Goal: Information Seeking & Learning: Learn about a topic

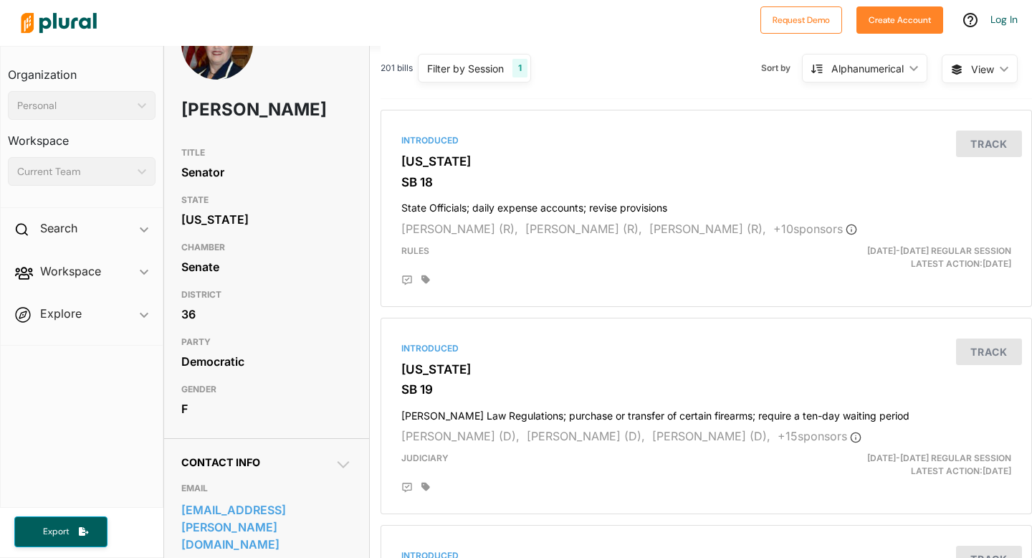
scroll to position [66, 0]
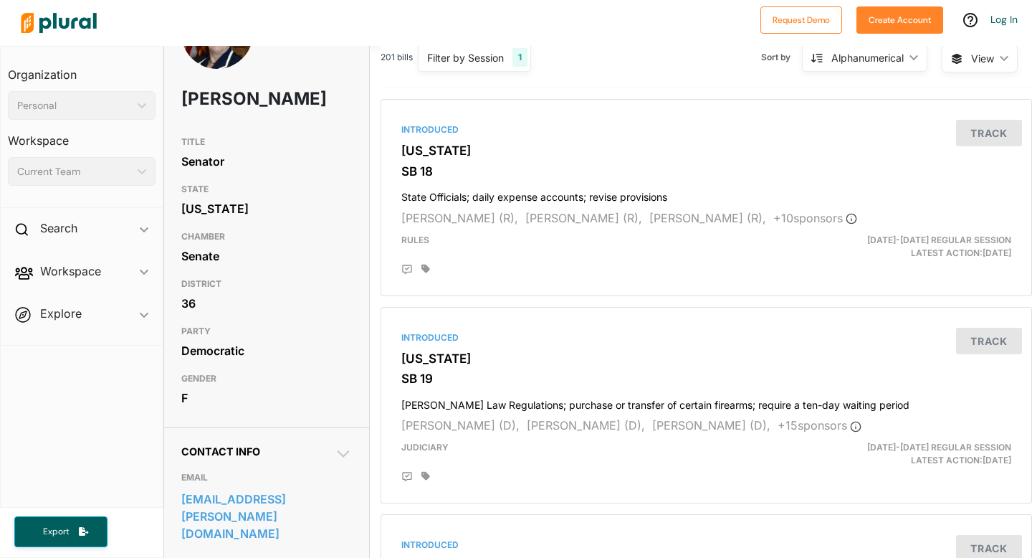
click at [204, 286] on h3 "DISTRICT" at bounding box center [266, 283] width 171 height 17
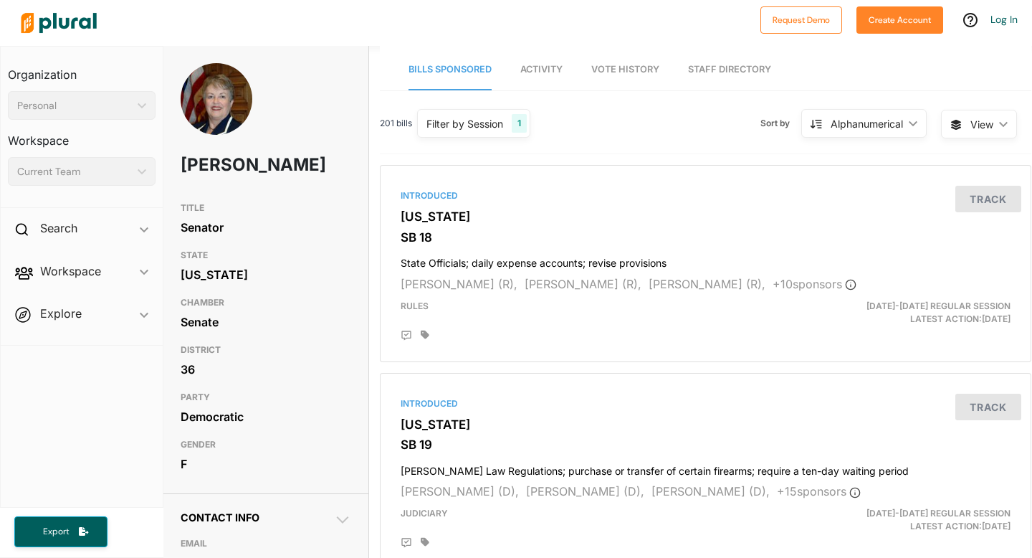
scroll to position [0, 0]
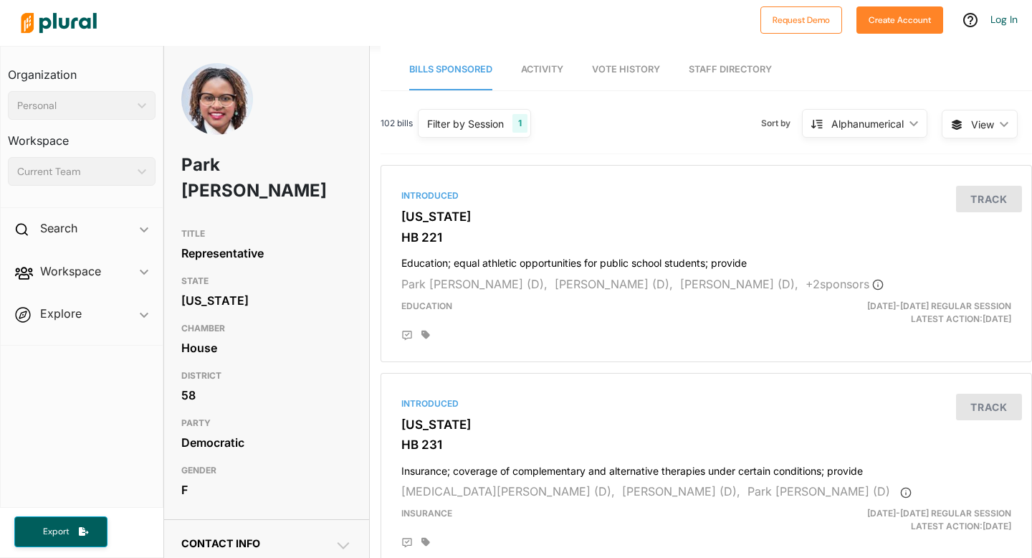
click at [867, 122] on div "Alphanumerical" at bounding box center [868, 123] width 72 height 15
click at [872, 152] on div "Latest Action" at bounding box center [873, 157] width 85 height 12
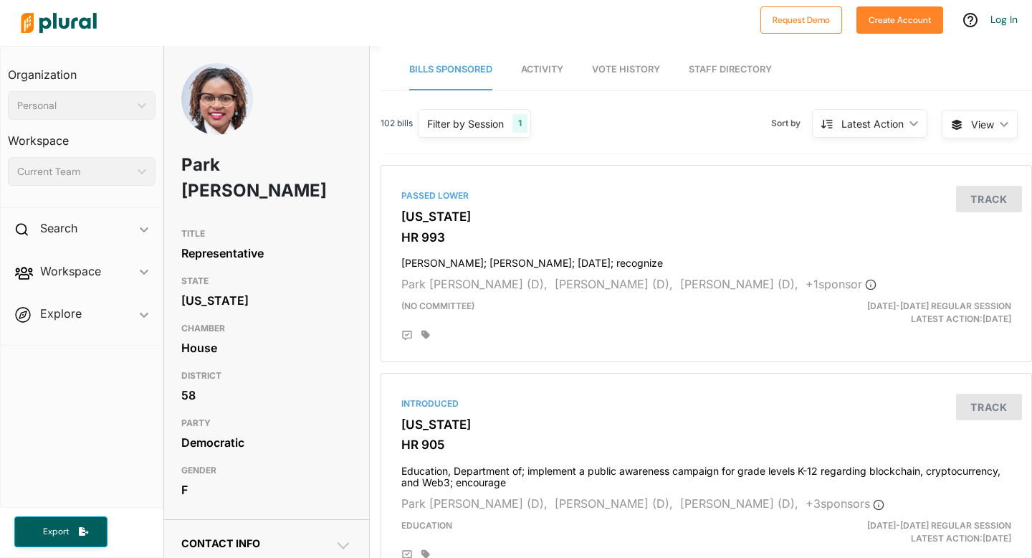
click at [890, 118] on div "Latest Action" at bounding box center [873, 123] width 62 height 15
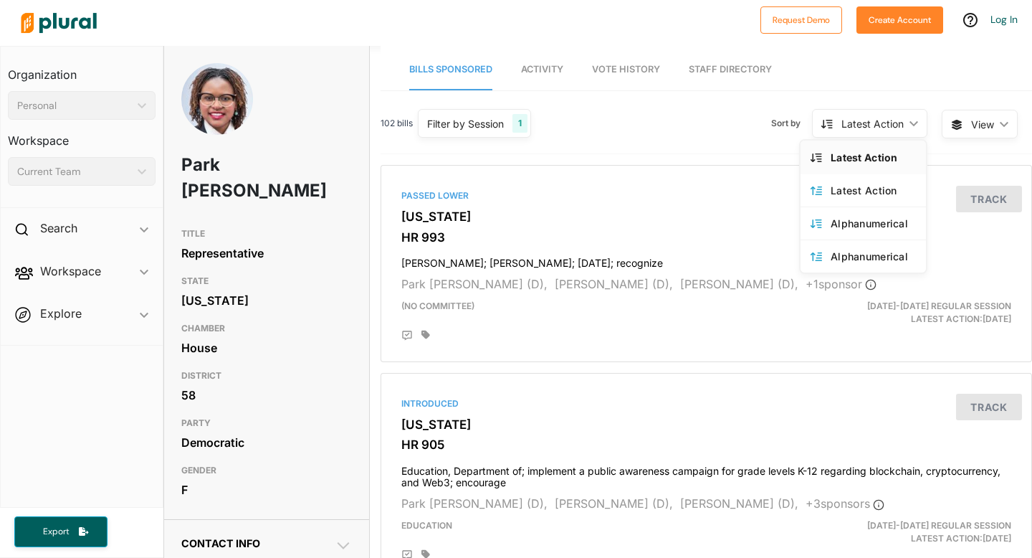
click at [879, 155] on div "Latest Action" at bounding box center [873, 157] width 85 height 12
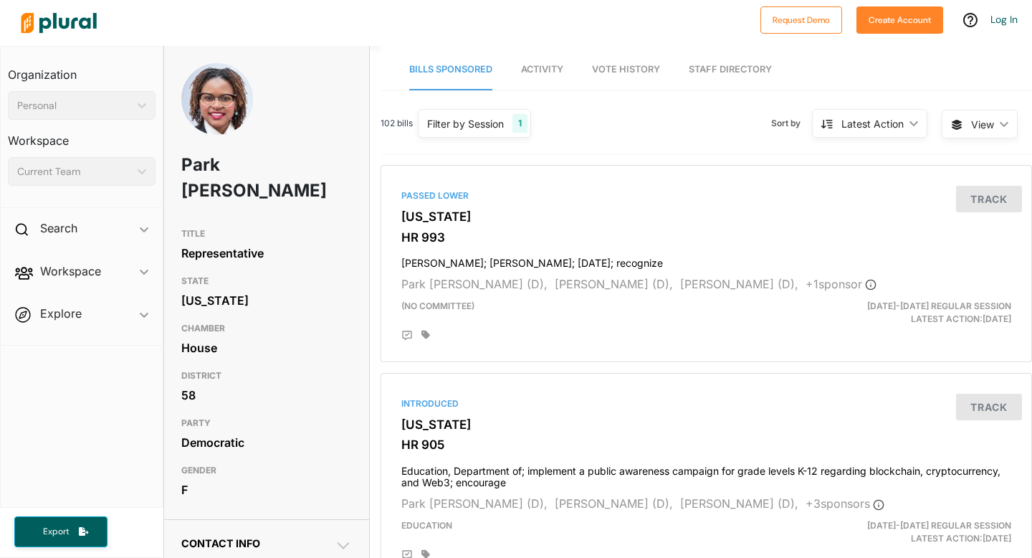
click at [890, 123] on div "Latest Action" at bounding box center [873, 123] width 62 height 15
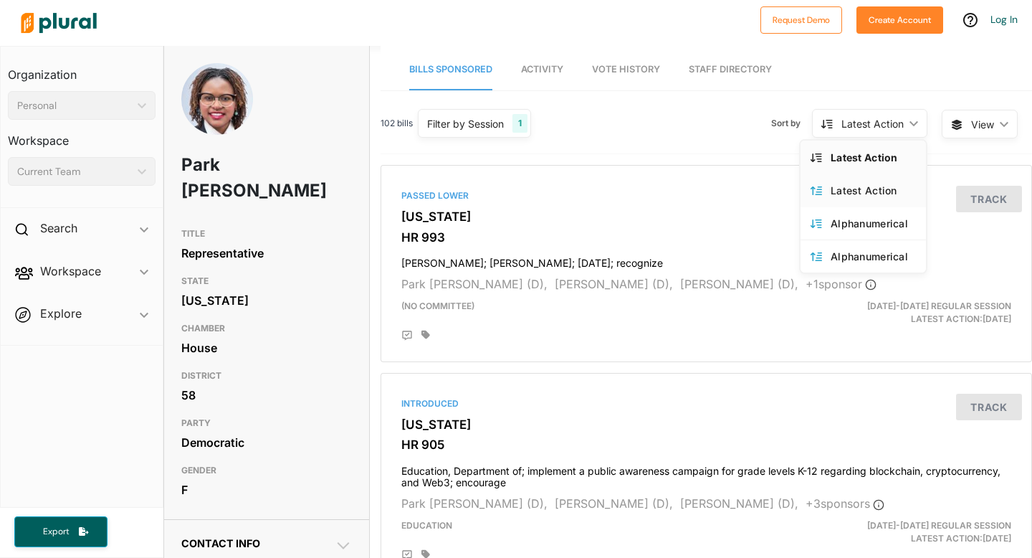
click at [886, 186] on div "Latest Action" at bounding box center [873, 190] width 85 height 12
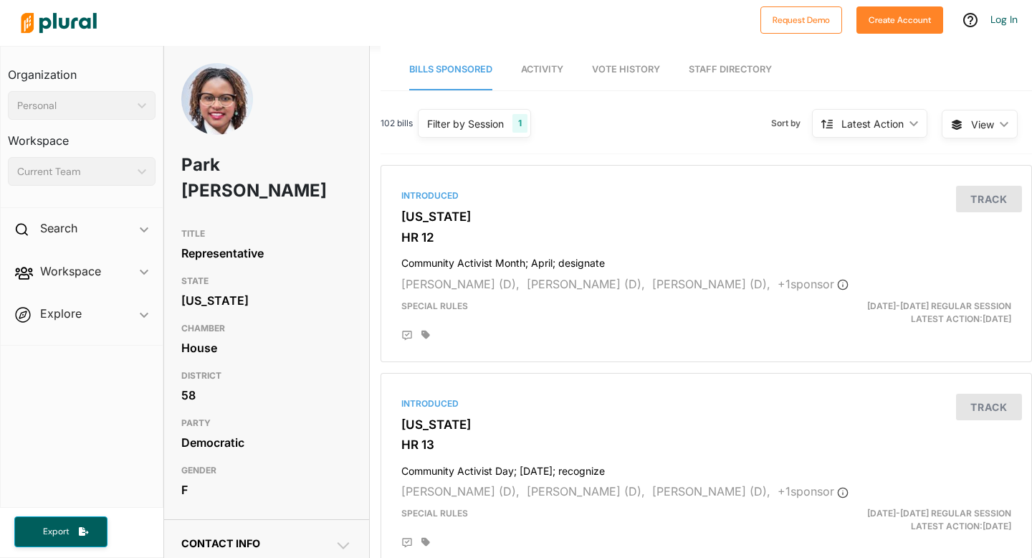
click at [887, 121] on div "Latest Action" at bounding box center [873, 123] width 62 height 15
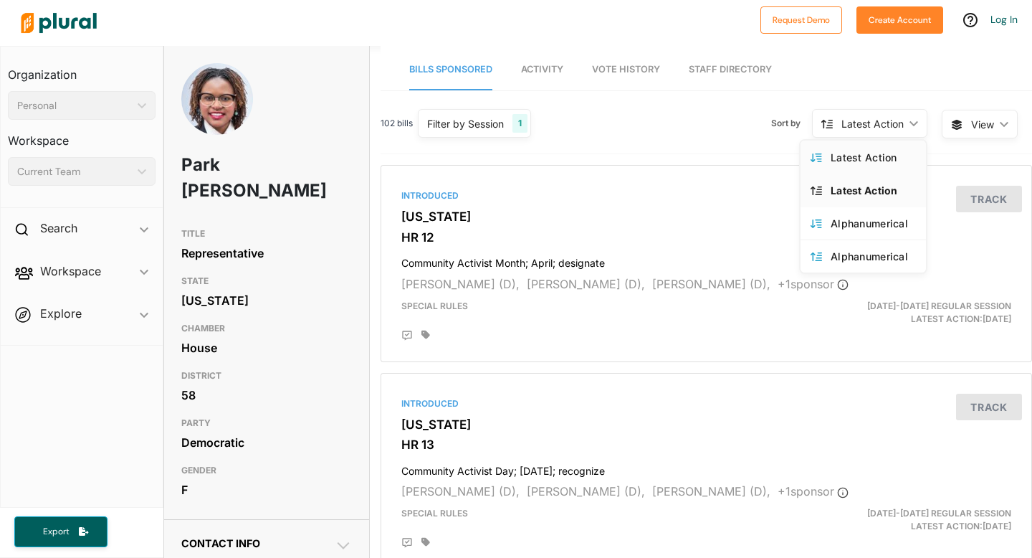
click at [885, 147] on link "Latest Action" at bounding box center [863, 157] width 125 height 33
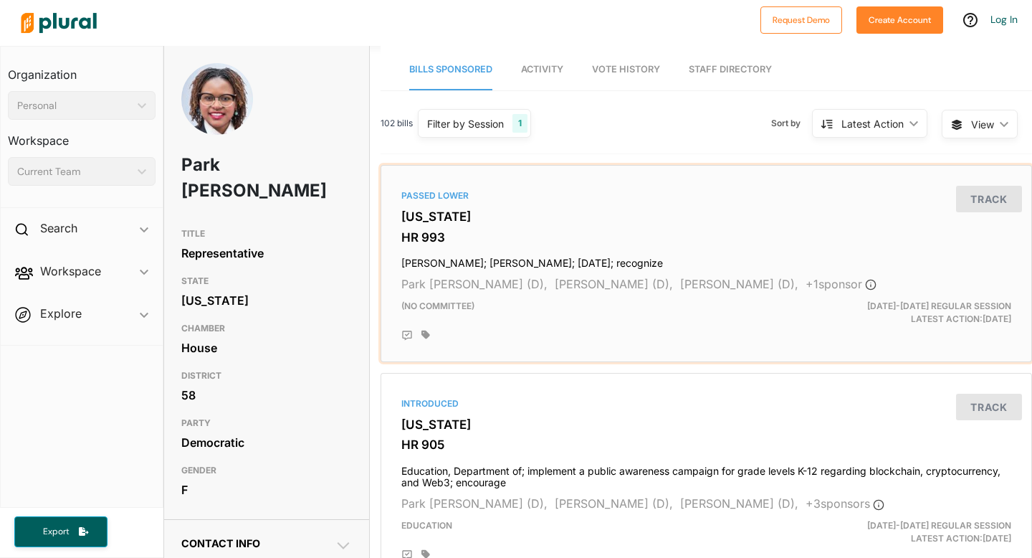
click at [440, 218] on h3 "[US_STATE]" at bounding box center [706, 216] width 610 height 14
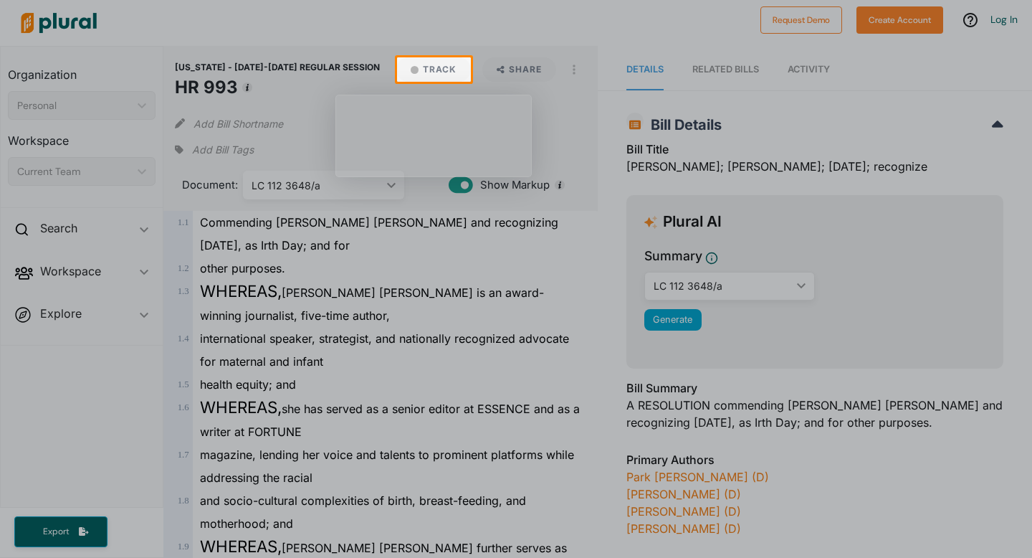
click at [613, 384] on div at bounding box center [516, 320] width 1032 height 476
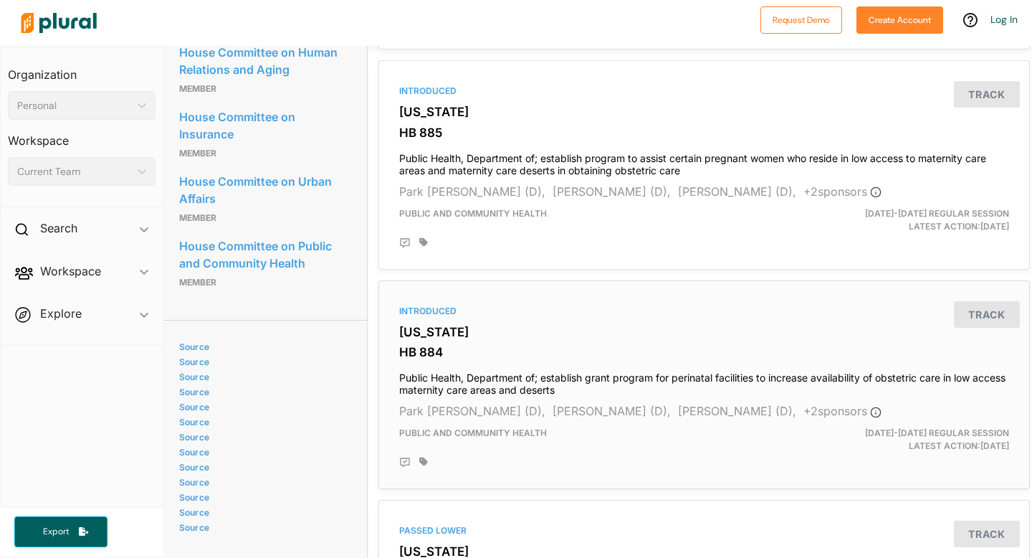
scroll to position [934, 2]
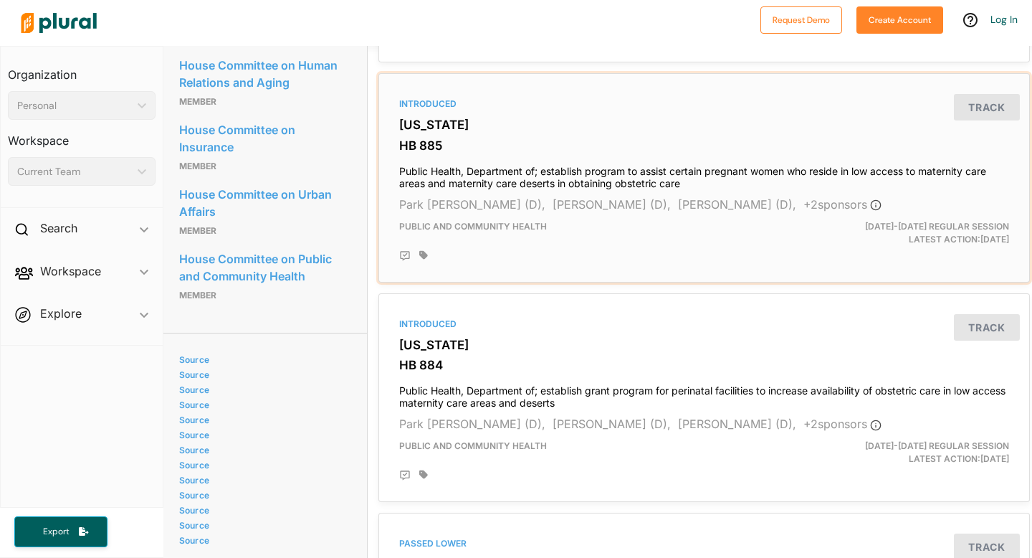
click at [611, 135] on div "Introduced Georgia HB 885 Public Health, Department of; establish program to as…" at bounding box center [704, 178] width 639 height 196
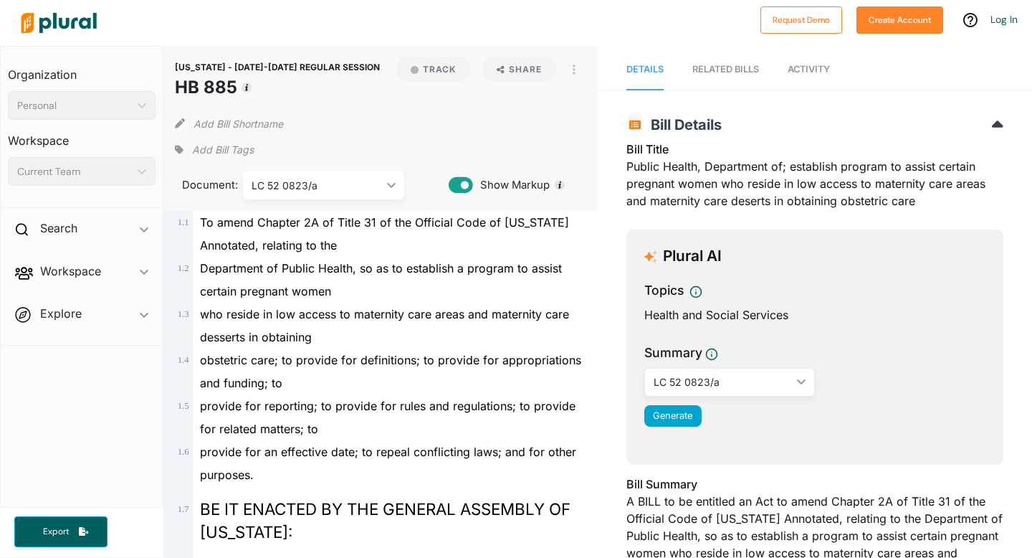
drag, startPoint x: 173, startPoint y: 77, endPoint x: 247, endPoint y: 72, distance: 74.0
click at [247, 72] on div "GEORGIA - 2025-2026 REGULAR SESSION HB 885 Track Share View PDF View Source Pri…" at bounding box center [380, 128] width 434 height 165
click at [211, 68] on span "GEORGIA - 2025-2026 REGULAR SESSION" at bounding box center [277, 67] width 205 height 11
drag, startPoint x: 178, startPoint y: 83, endPoint x: 235, endPoint y: 82, distance: 57.4
click at [235, 82] on h1 "HB 885" at bounding box center [277, 88] width 205 height 26
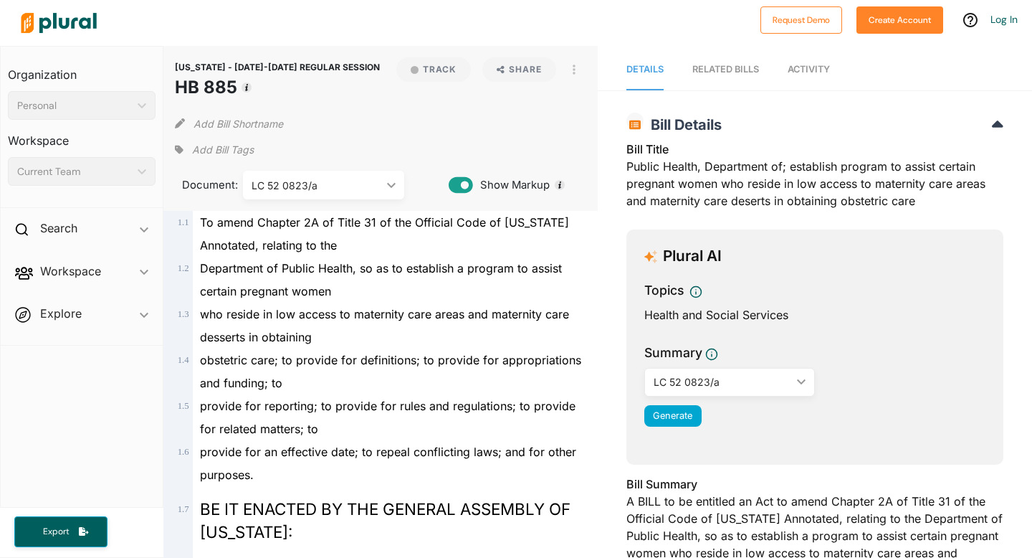
copy h1 "HB 885"
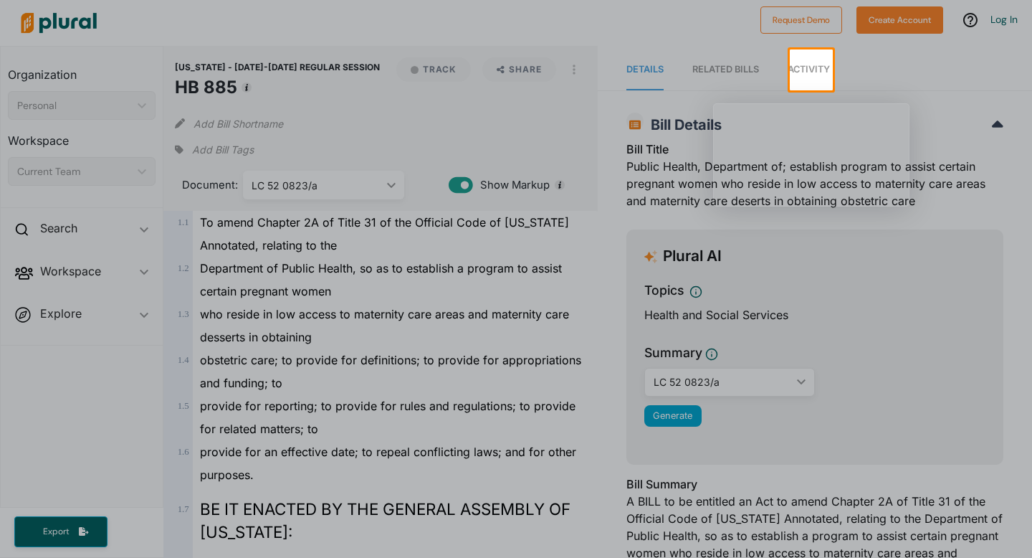
click at [687, 187] on div at bounding box center [516, 323] width 1032 height 467
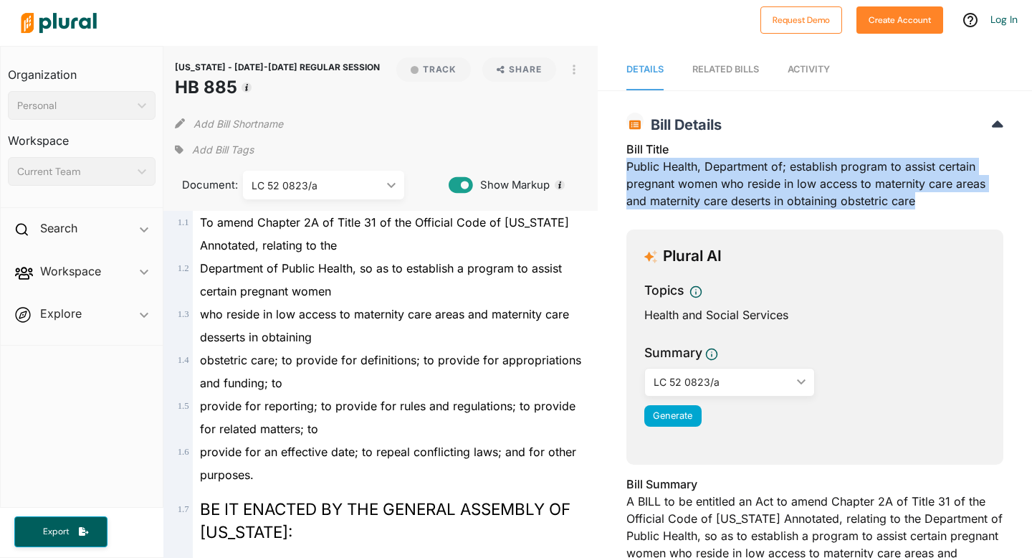
drag, startPoint x: 627, startPoint y: 163, endPoint x: 926, endPoint y: 196, distance: 300.7
click at [926, 196] on div "Bill Title Public Health, Department of; establish program to assist certain pr…" at bounding box center [815, 179] width 377 height 77
copy div "Public Health, Department of; establish program to assist certain pregnant wome…"
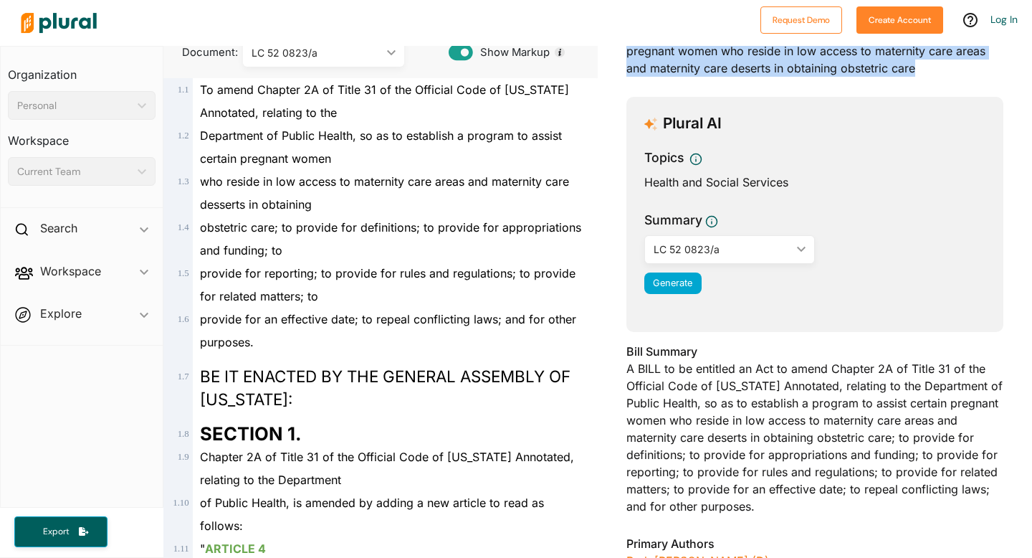
scroll to position [135, 0]
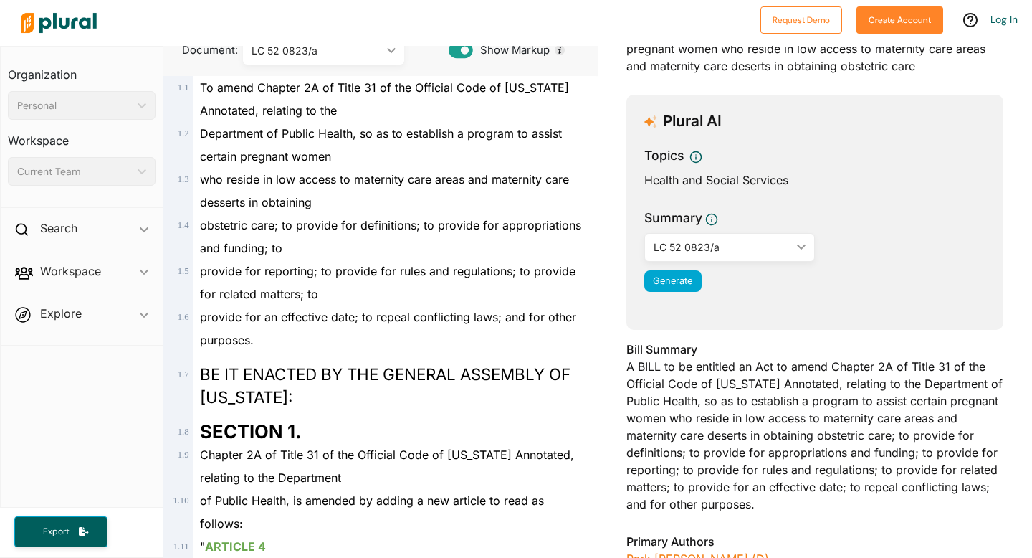
click at [752, 71] on div "Bill Title Public Health, Department of; establish program to assist certain pr…" at bounding box center [815, 44] width 377 height 77
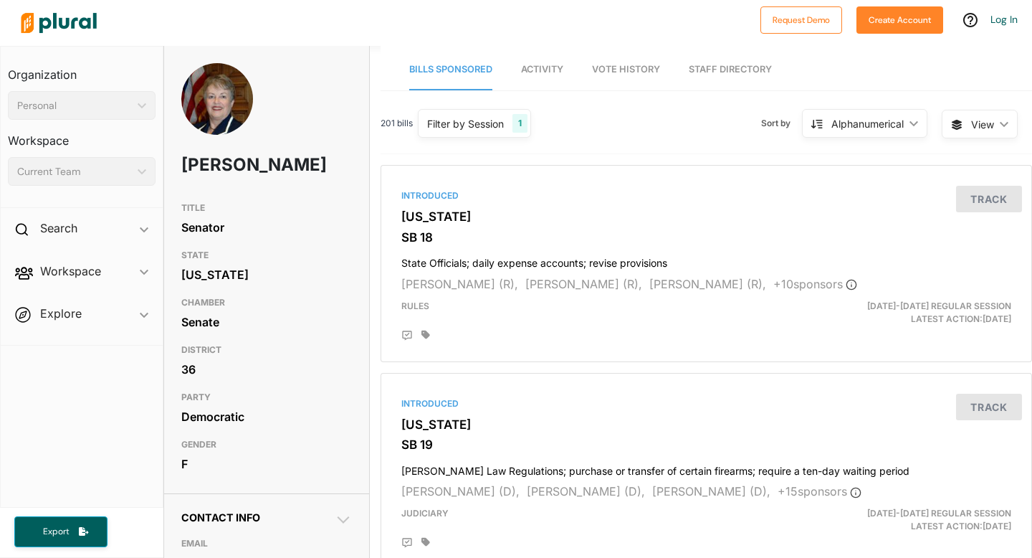
click at [866, 113] on div "Alphanumerical ic_keyboard_arrow_down" at bounding box center [864, 123] width 125 height 29
click at [875, 191] on div "Latest Action" at bounding box center [873, 190] width 85 height 12
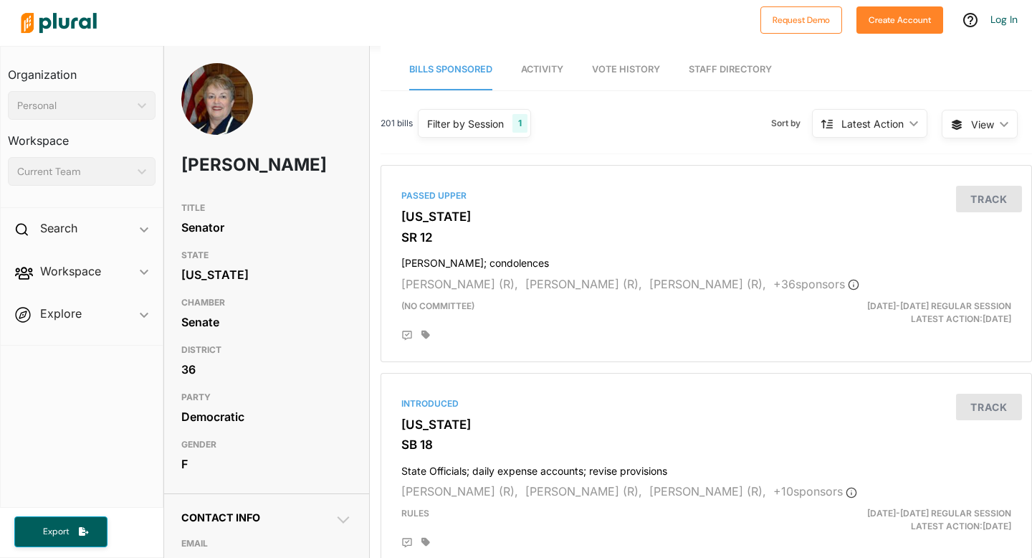
click at [880, 123] on div "Latest Action" at bounding box center [873, 123] width 62 height 15
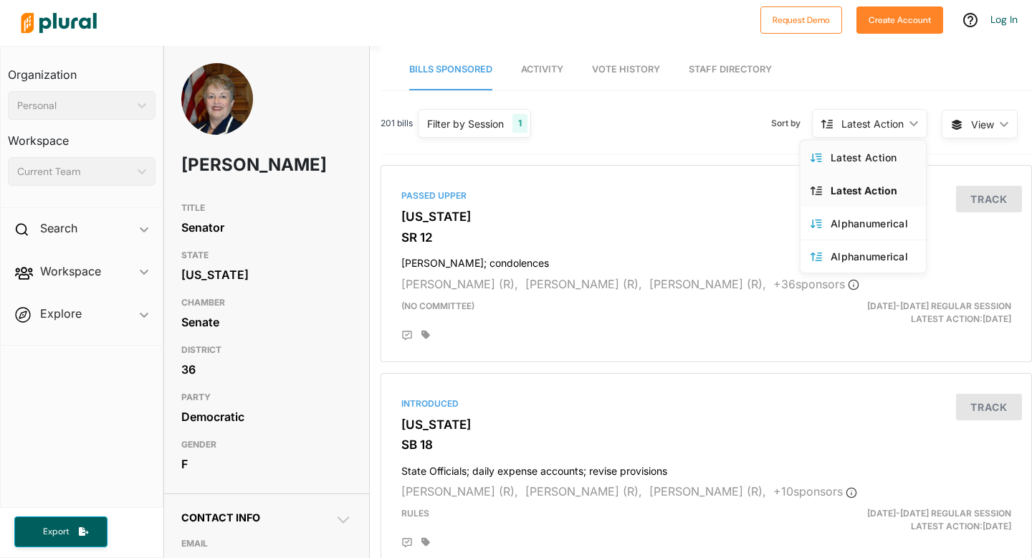
click at [874, 154] on div "Latest Action" at bounding box center [873, 157] width 85 height 12
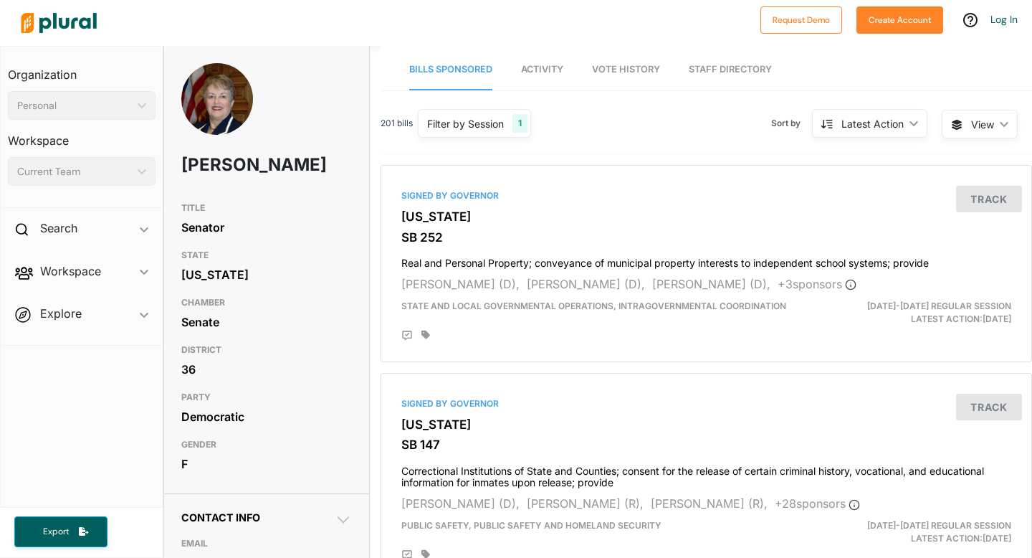
click at [877, 127] on div "Latest Action" at bounding box center [873, 123] width 62 height 15
click at [739, 229] on div "Signed by Governor Georgia SB 252 Real and Personal Property; conveyance of mun…" at bounding box center [706, 263] width 639 height 184
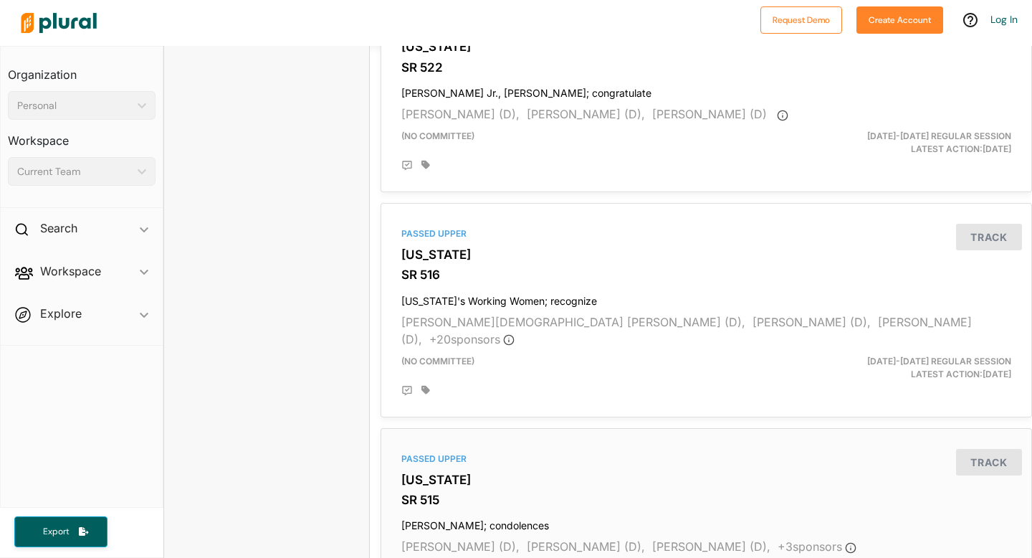
scroll to position [3724, 0]
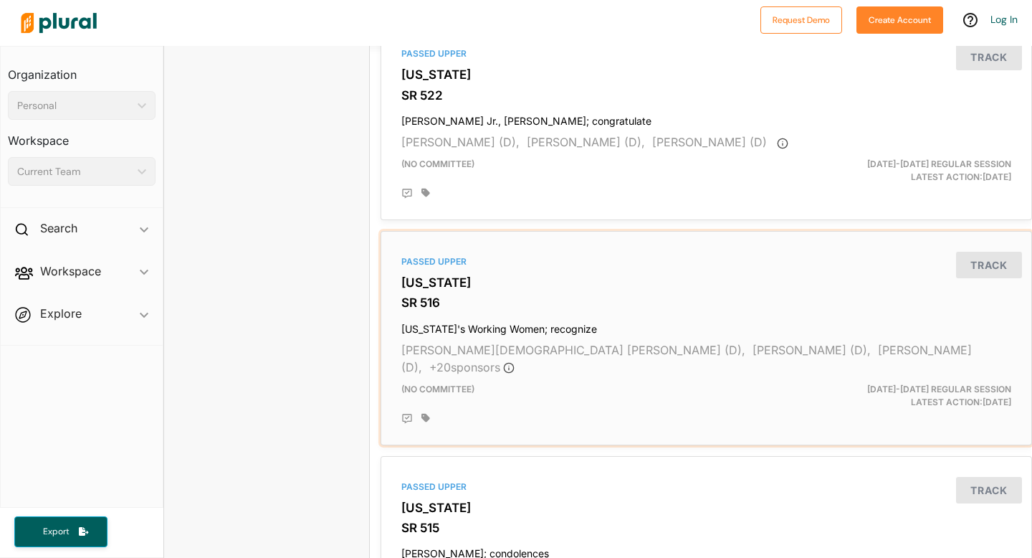
click at [609, 247] on div "Passed Upper Georgia SR 516 Georgia's Working Women; recognize Nabilah Islam Pa…" at bounding box center [706, 337] width 639 height 201
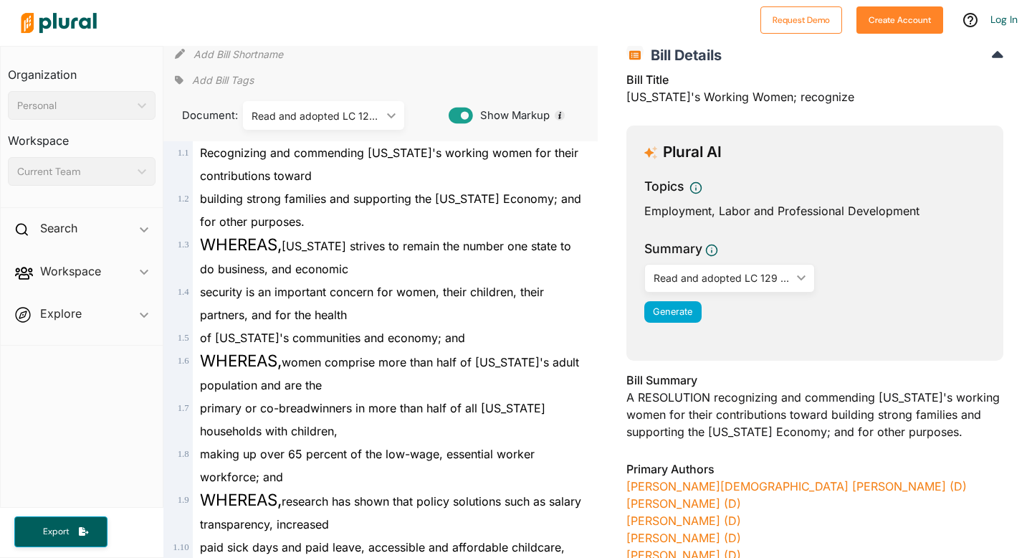
scroll to position [72, 0]
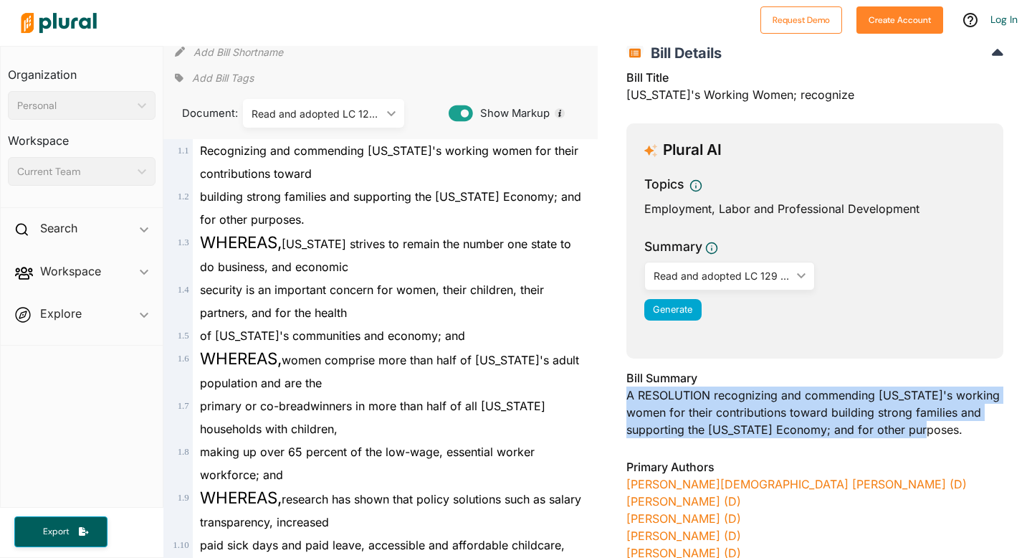
drag, startPoint x: 623, startPoint y: 393, endPoint x: 992, endPoint y: 422, distance: 370.4
click at [992, 422] on div "GEORGIA - 2025-2026 REGULAR SESSION SR 516 Bill Details Bill Title Georgia's Wo…" at bounding box center [815, 532] width 434 height 998
copy div "A RESOLUTION recognizing and commending Georgia's working women for their contr…"
